Goal: Task Accomplishment & Management: Use online tool/utility

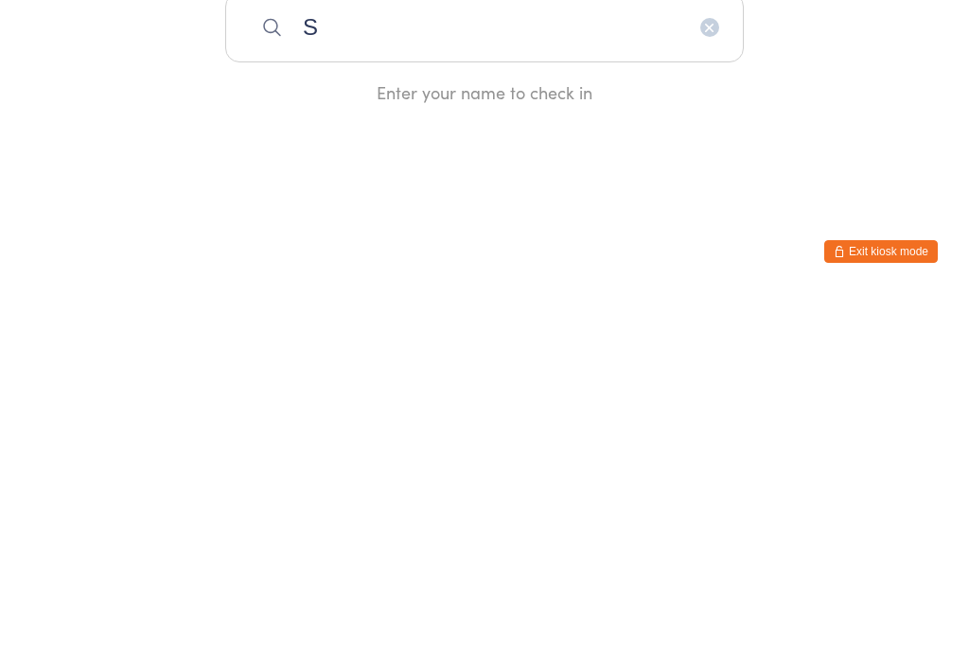
scroll to position [366, 0]
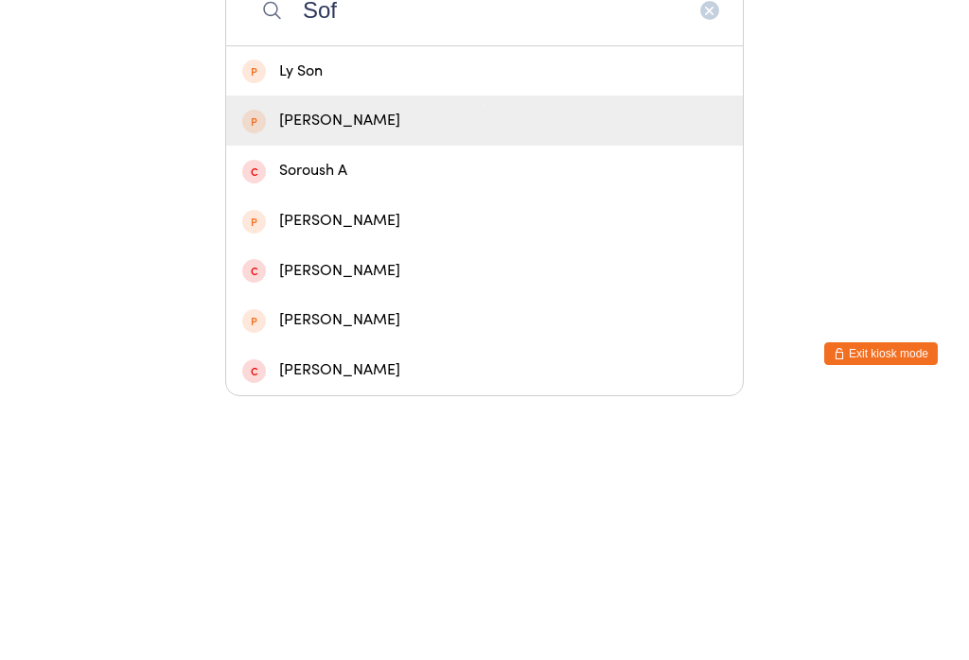
type input "Sof"
click at [345, 372] on div "[PERSON_NAME]" at bounding box center [484, 385] width 484 height 26
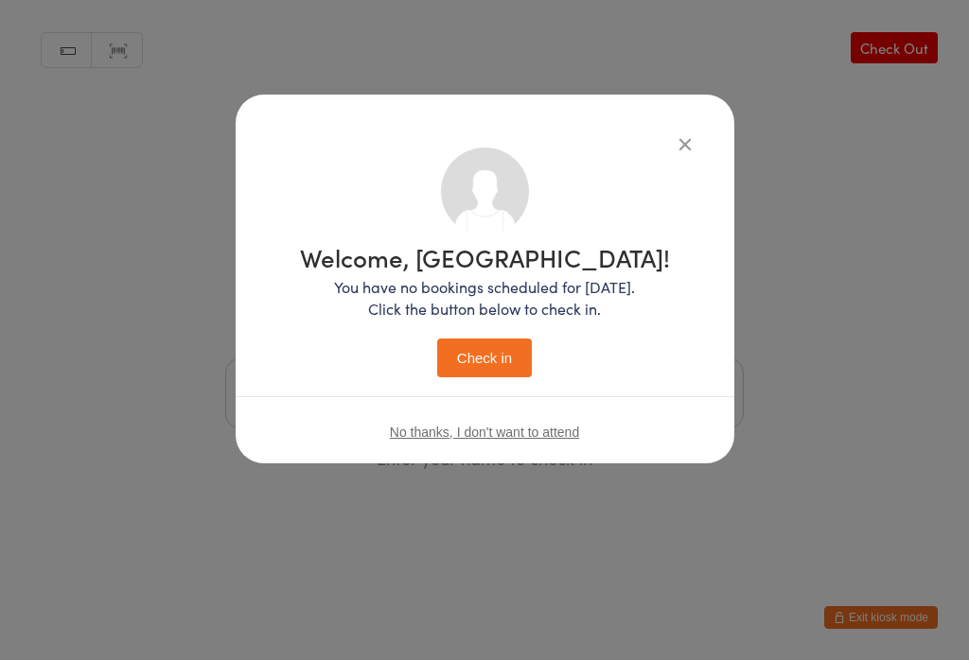
click at [517, 361] on button "Check in" at bounding box center [484, 358] width 95 height 39
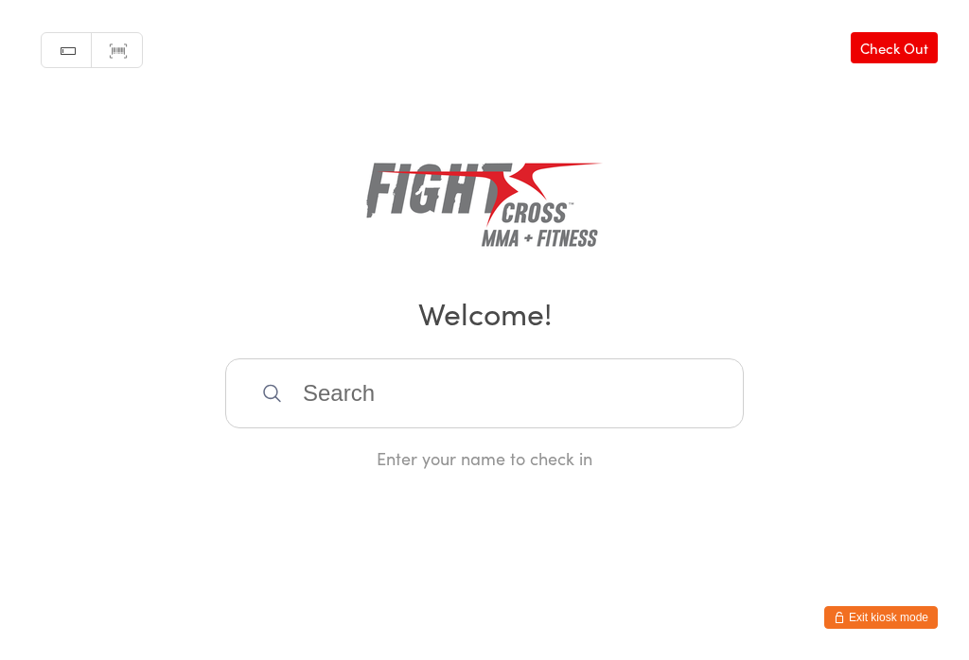
click at [409, 371] on input "search" at bounding box center [484, 394] width 519 height 70
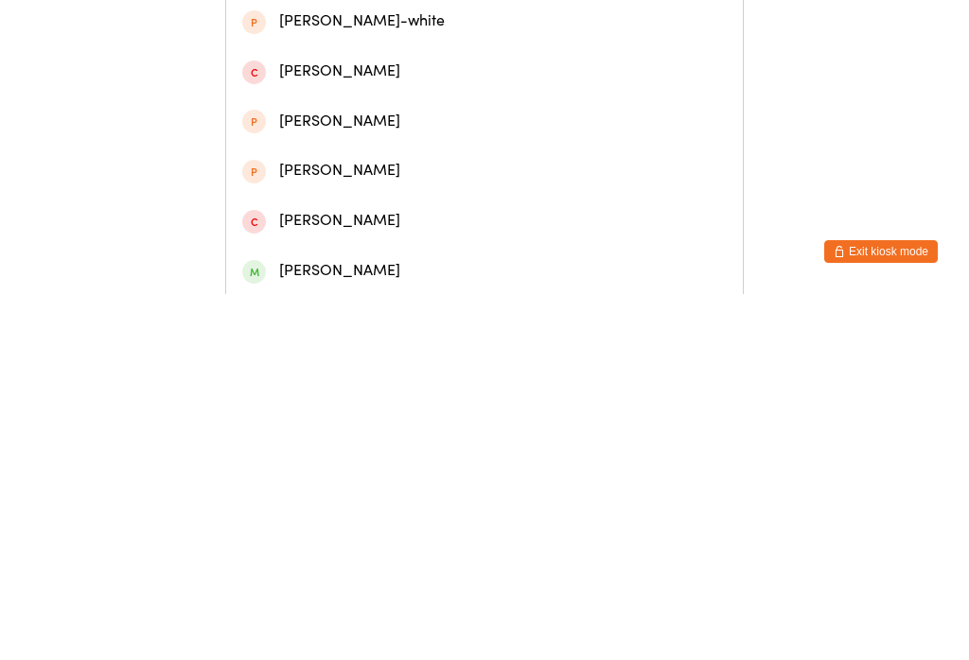
scroll to position [44, 0]
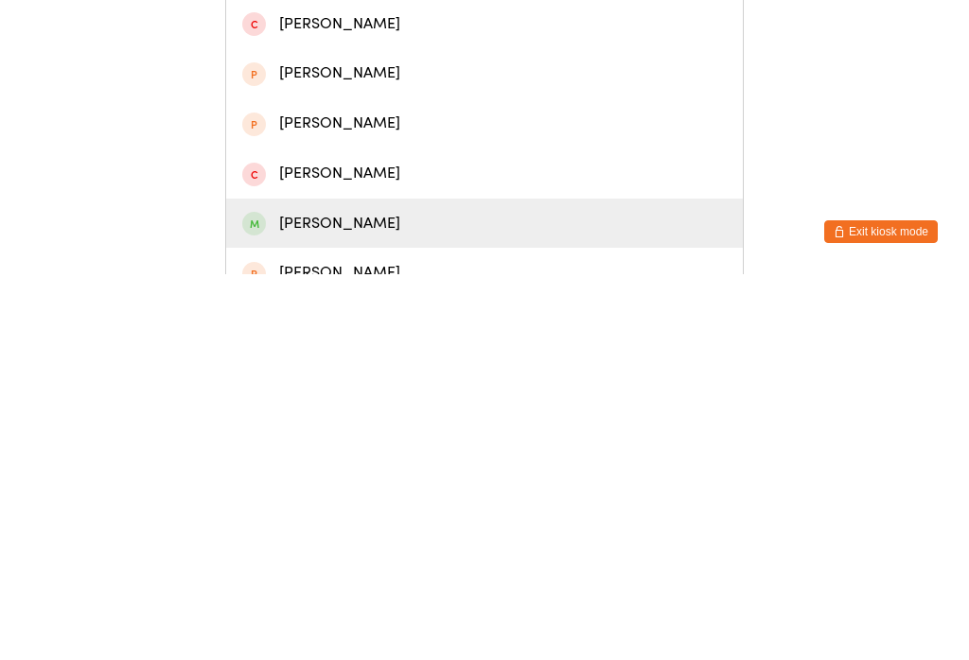
type input "Linds"
click at [324, 597] on div "Lindsay Harrison" at bounding box center [484, 610] width 484 height 26
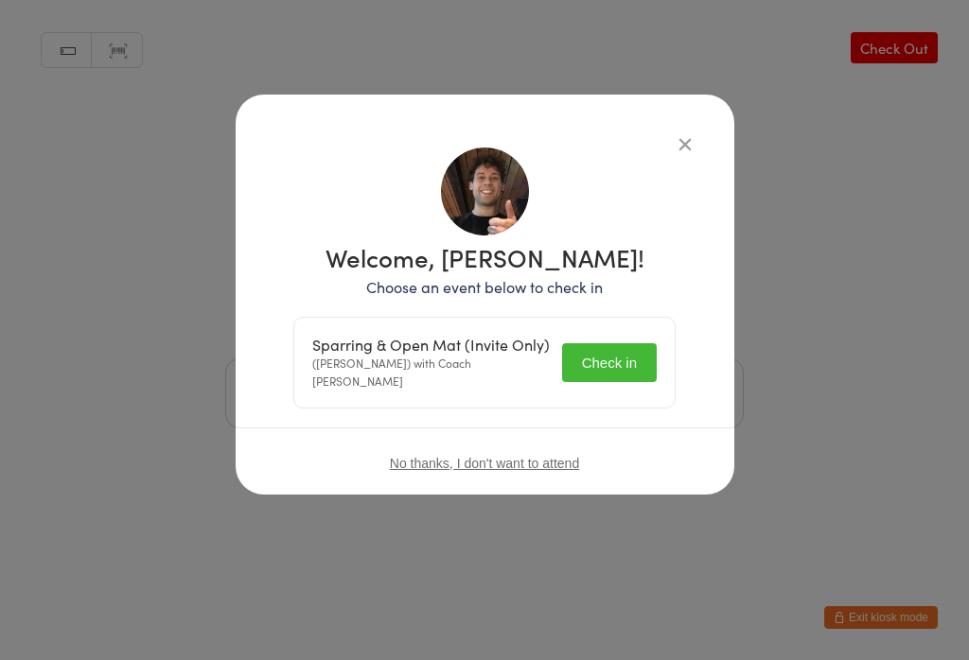
click at [592, 361] on button "Check in" at bounding box center [609, 362] width 95 height 39
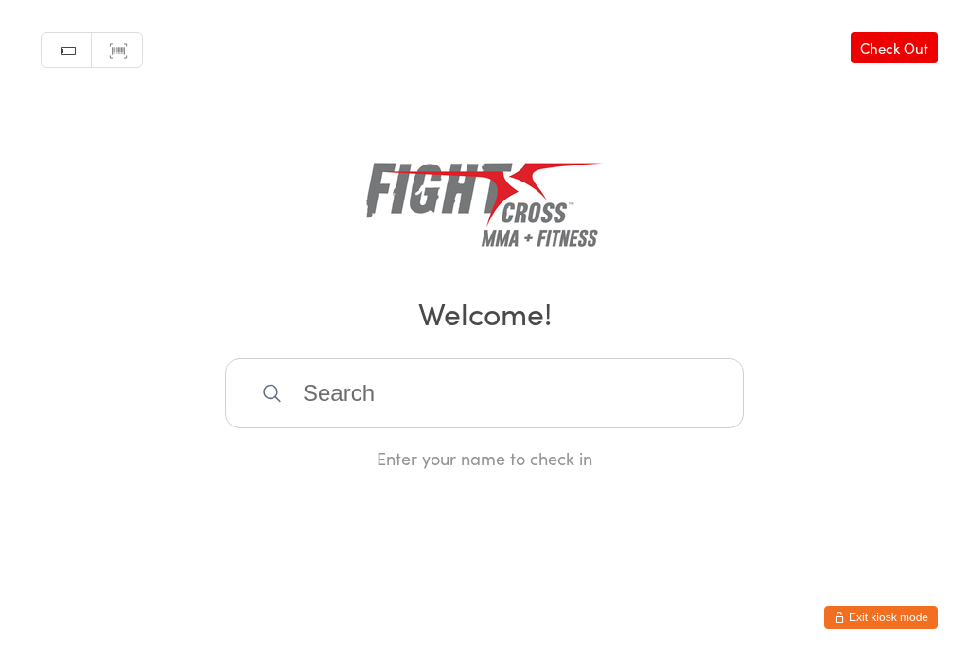
click at [866, 616] on button "Exit kiosk mode" at bounding box center [881, 618] width 114 height 23
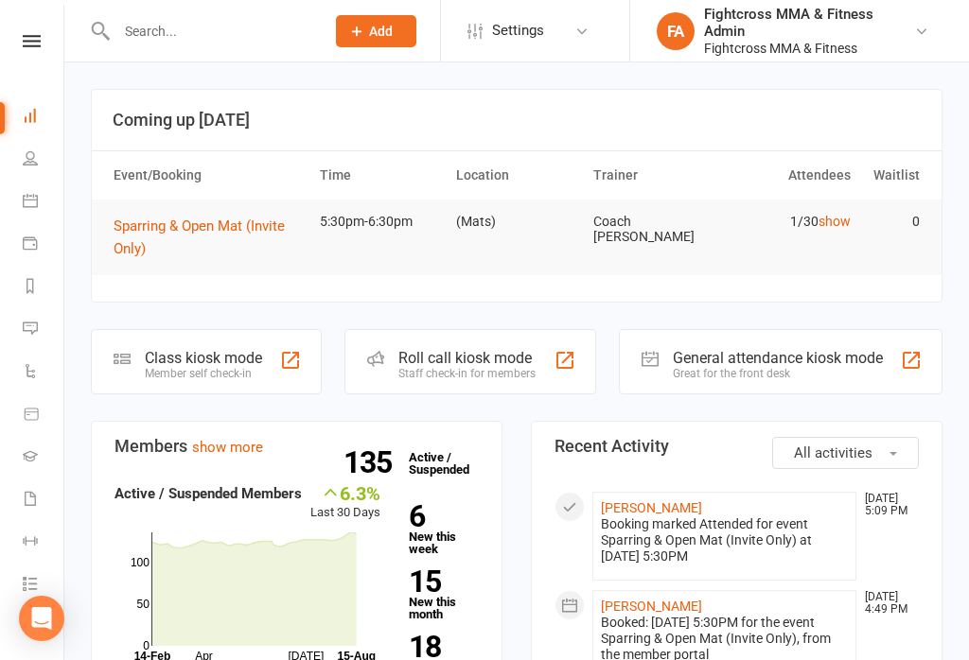
click at [843, 221] on link "show" at bounding box center [835, 221] width 32 height 15
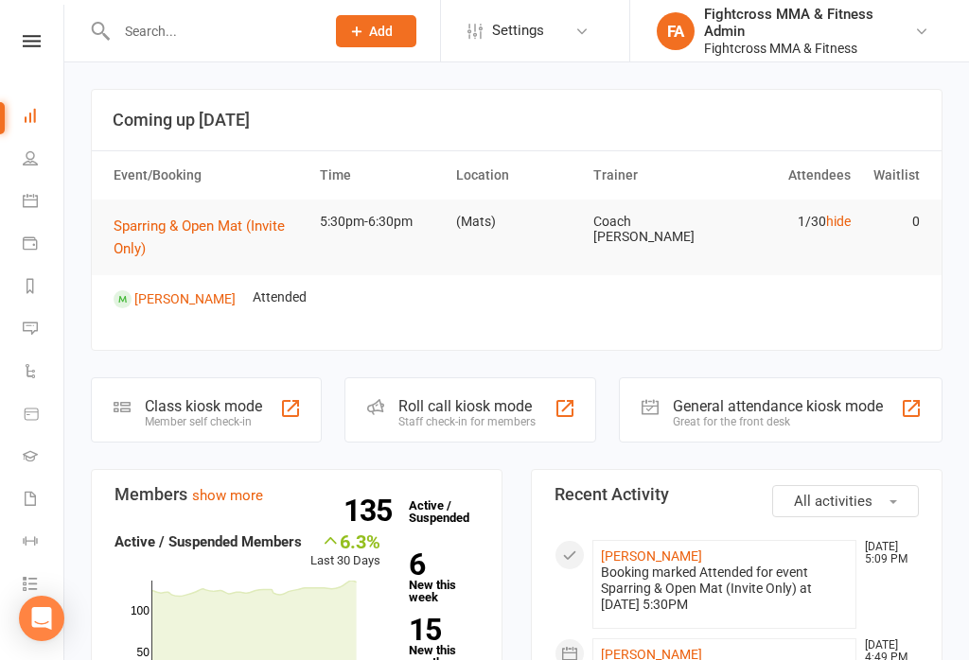
click at [738, 397] on div "General attendance kiosk mode" at bounding box center [778, 406] width 210 height 18
